Goal: Information Seeking & Learning: Learn about a topic

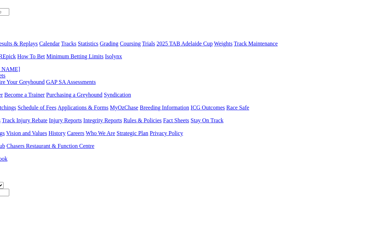
scroll to position [79, 0]
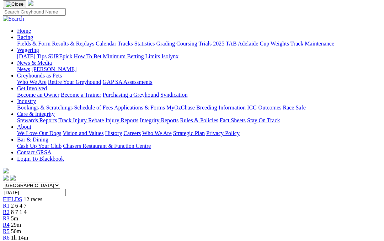
click at [10, 203] on link "R1" at bounding box center [6, 206] width 7 height 6
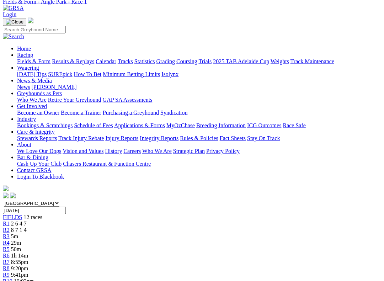
scroll to position [62, 0]
click at [10, 233] on link "R3" at bounding box center [6, 236] width 7 height 6
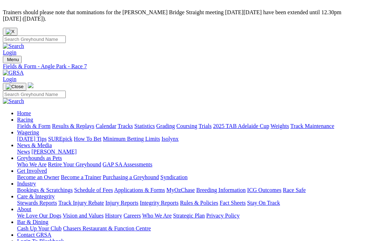
scroll to position [0, 11]
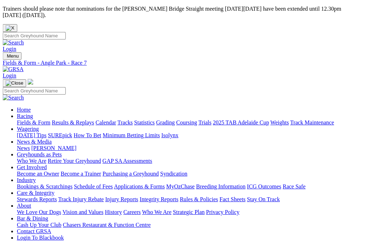
click at [32, 120] on link "Fields & Form" at bounding box center [33, 123] width 33 height 6
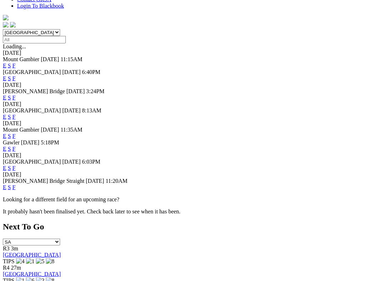
scroll to position [232, 0]
click at [16, 184] on link "F" at bounding box center [13, 187] width 3 height 6
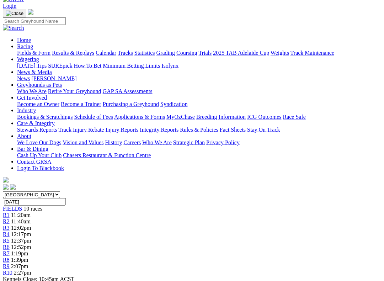
scroll to position [72, 0]
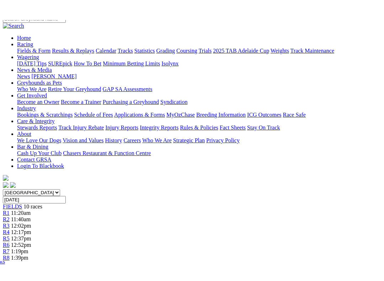
scroll to position [112, 0]
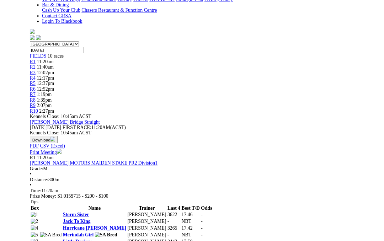
scroll to position [232, 0]
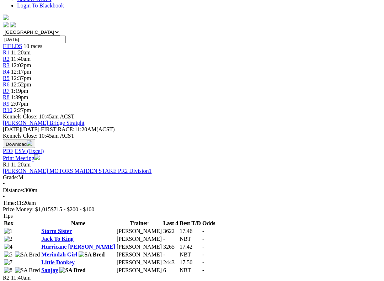
click at [45, 241] on link "Sanjay" at bounding box center [49, 270] width 17 height 6
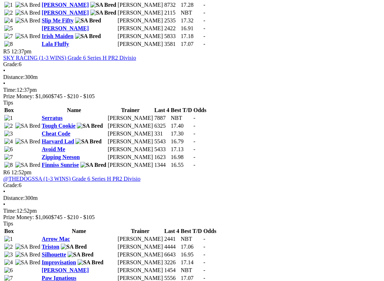
scroll to position [790, 0]
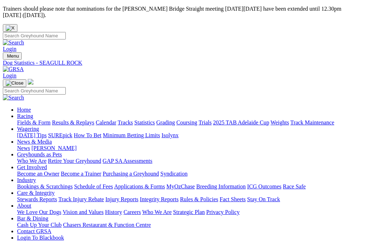
click at [55, 190] on link "Care & Integrity" at bounding box center [36, 193] width 38 height 6
click at [179, 196] on link "Integrity Reports" at bounding box center [159, 199] width 39 height 6
